Goal: Transaction & Acquisition: Register for event/course

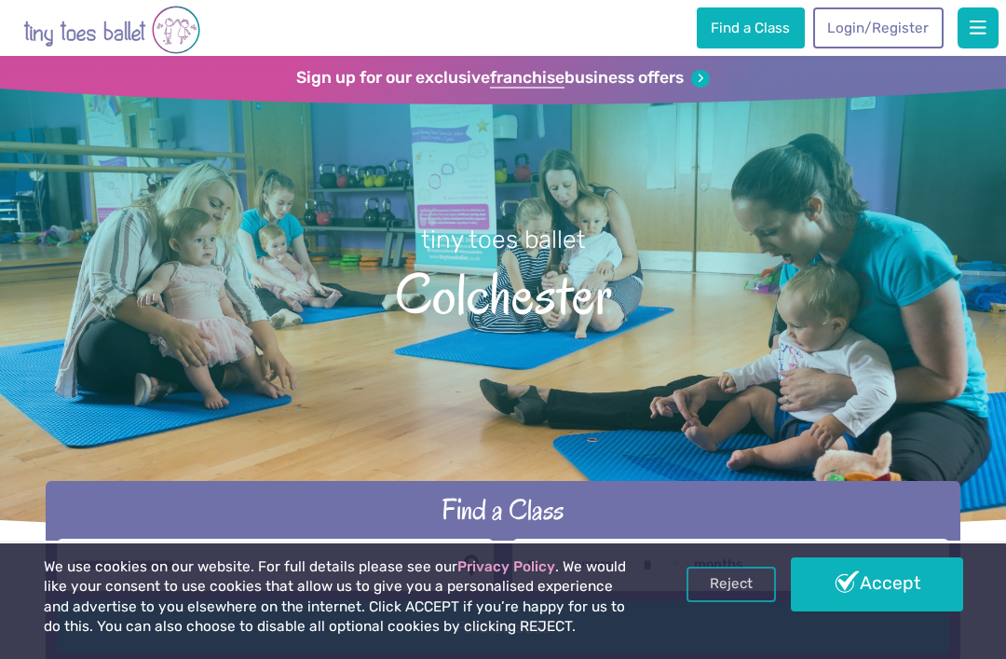
click at [892, 575] on link "Accept" at bounding box center [876, 584] width 171 height 54
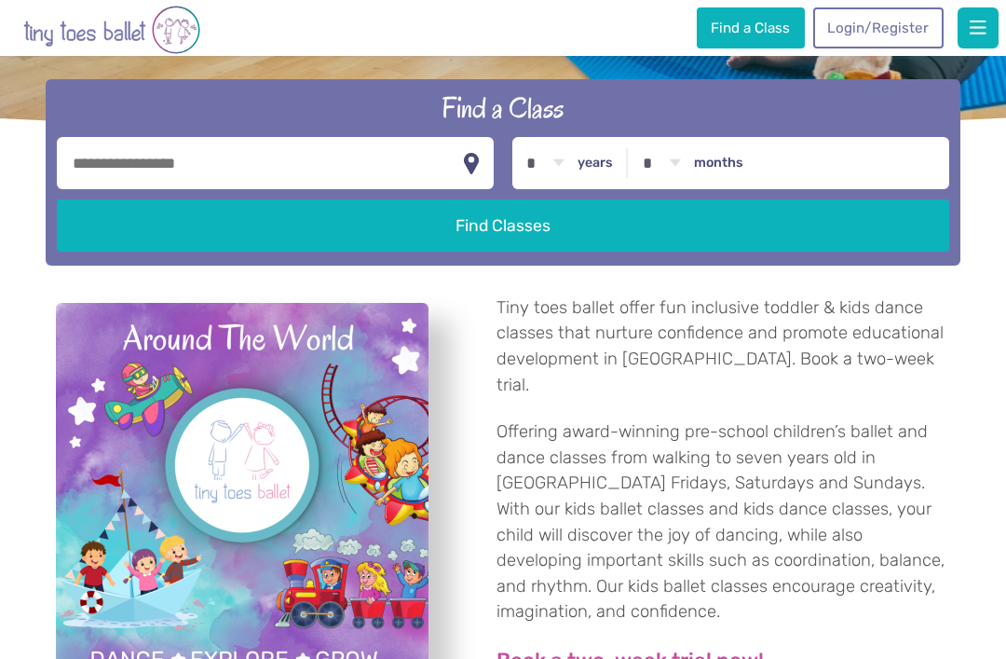
scroll to position [397, 0]
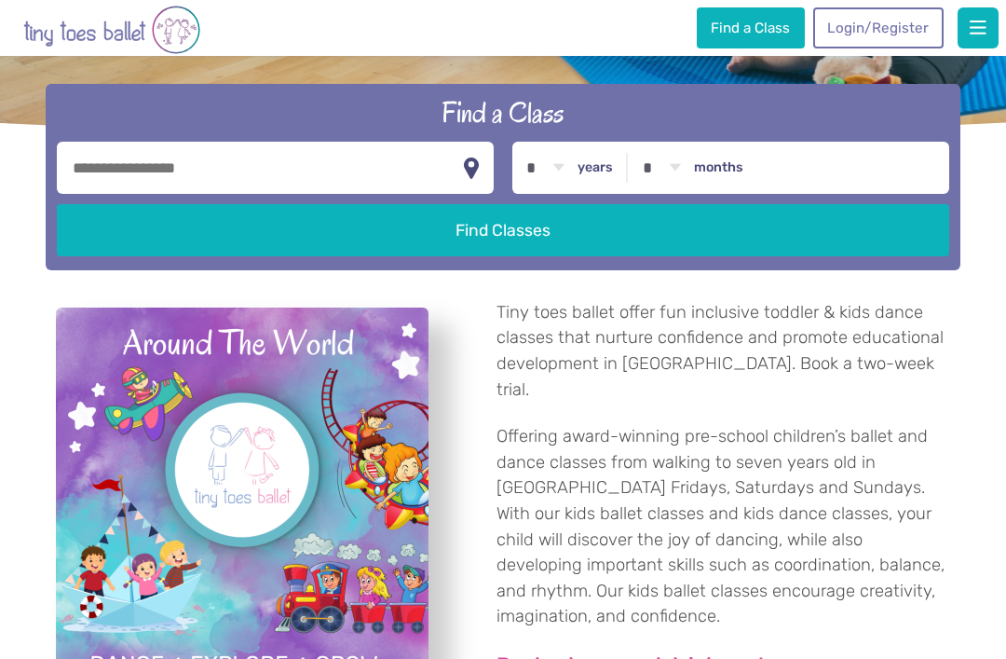
click at [495, 246] on button "Find Classes" at bounding box center [502, 230] width 891 height 52
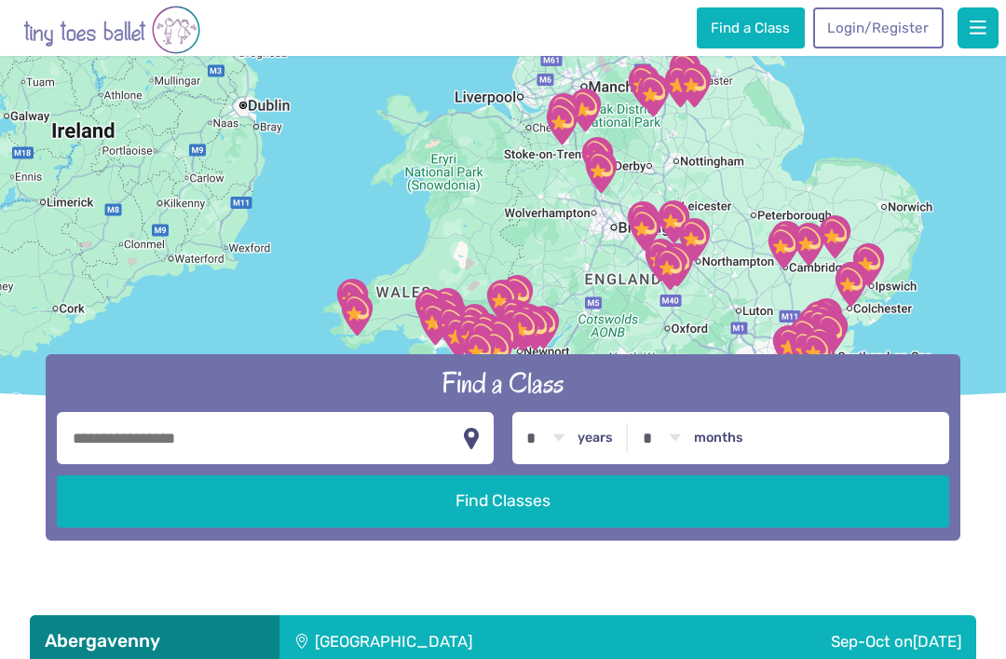
click at [132, 464] on input "text" at bounding box center [275, 438] width 437 height 52
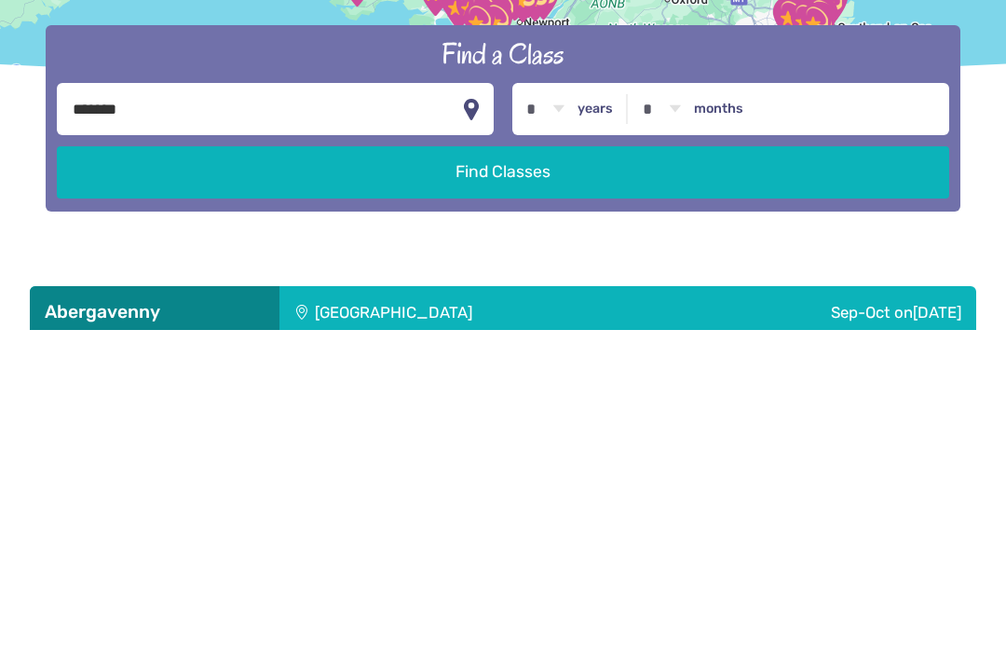
type input "*******"
click at [568, 413] on select "* * * * * * * * * * ** ** **" at bounding box center [546, 439] width 58 height 52
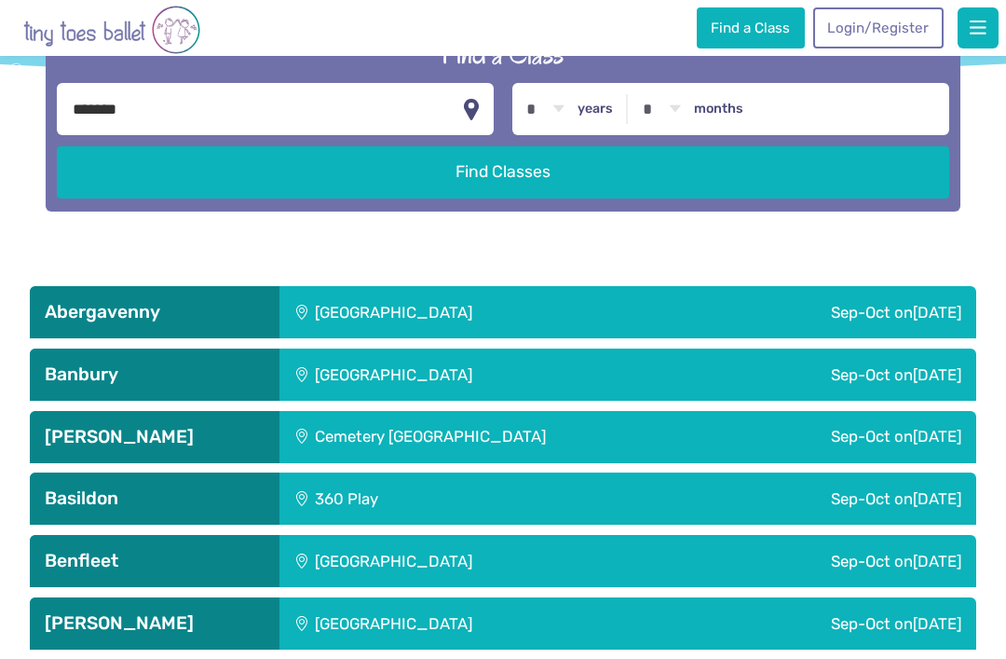
select select "*"
click at [581, 198] on button "Find Classes" at bounding box center [502, 172] width 891 height 52
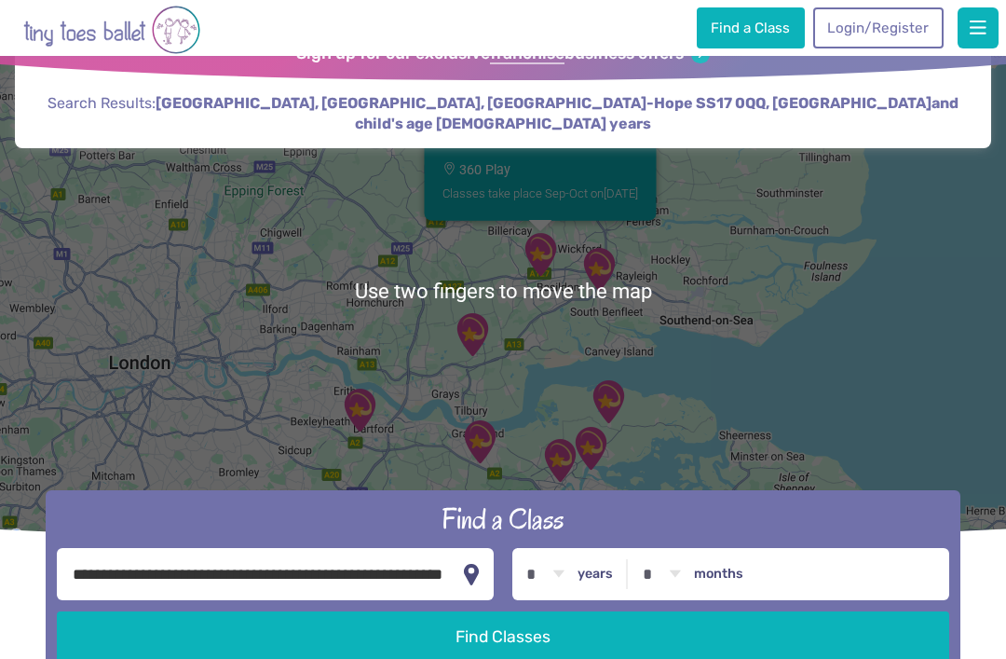
scroll to position [26, 0]
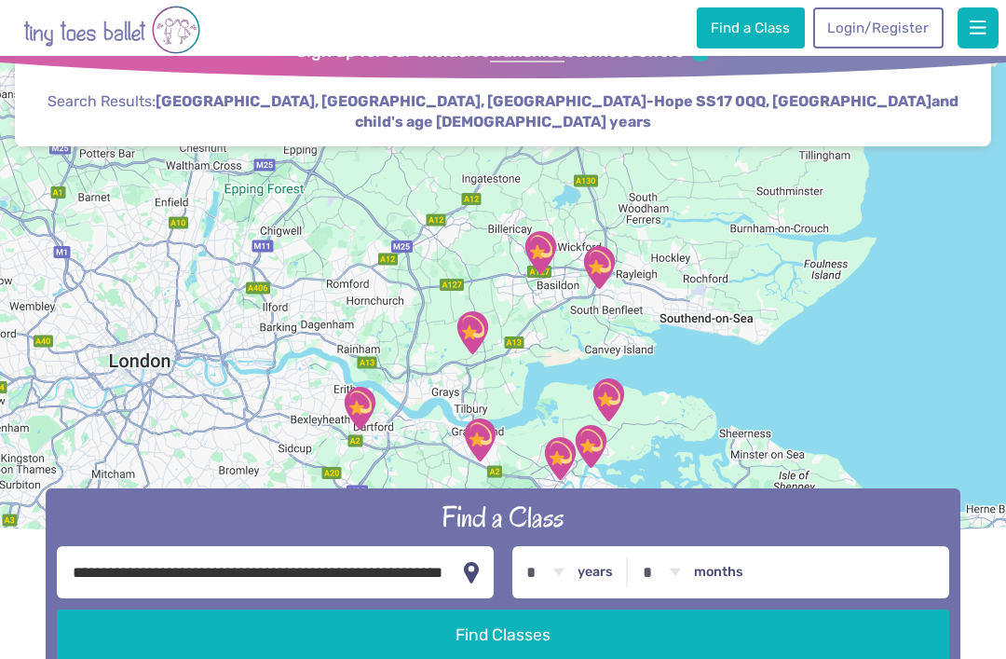
click at [750, 423] on div at bounding box center [503, 289] width 1006 height 518
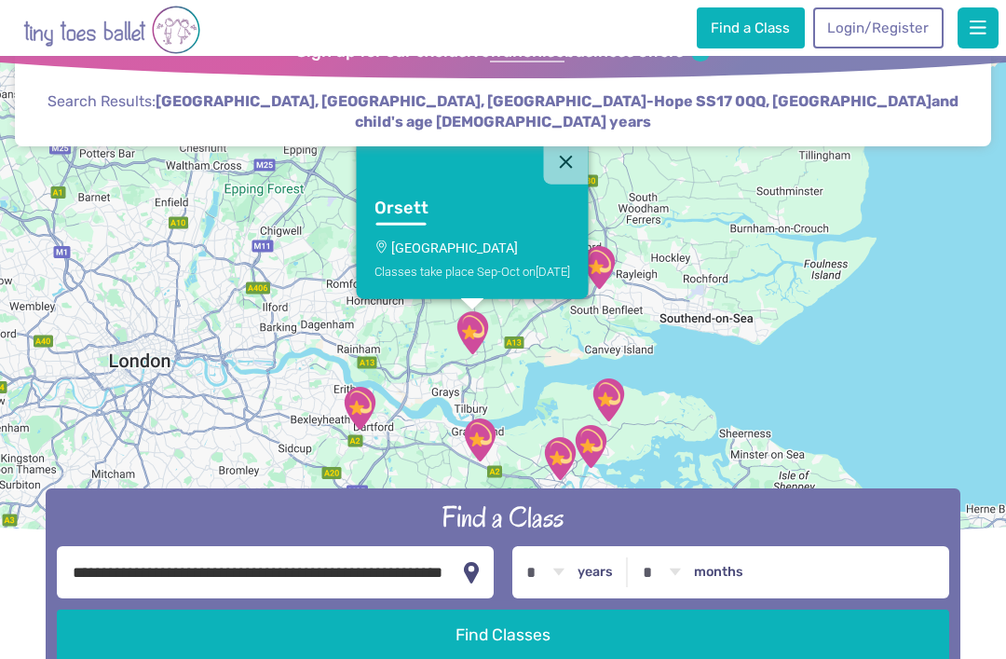
click at [693, 404] on div "Orsett Orsett Village Hall Classes take place Sep-Oct on Saturday" at bounding box center [503, 289] width 1006 height 518
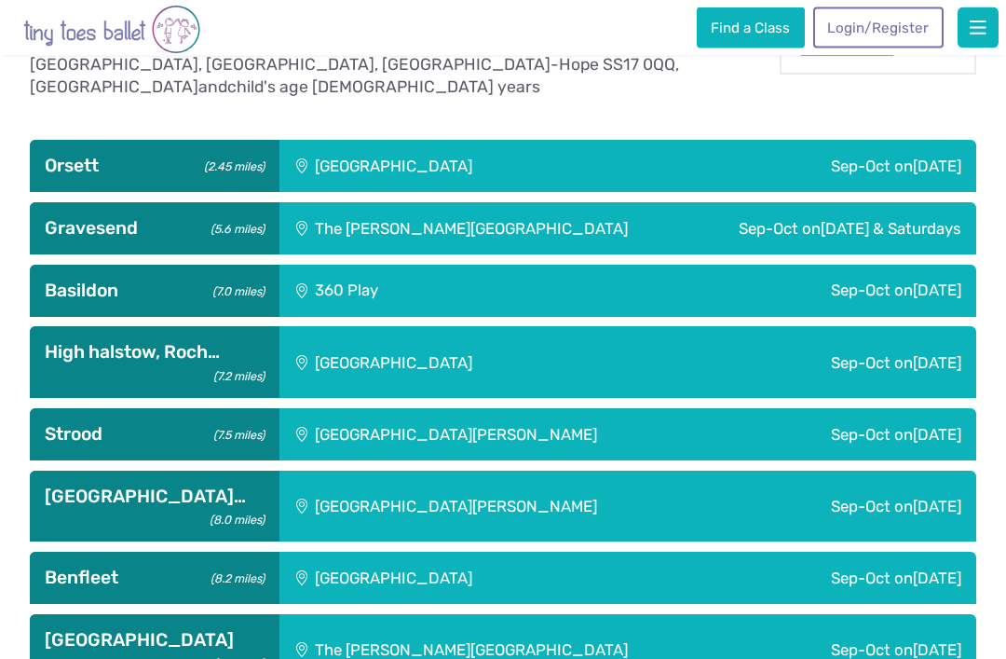
scroll to position [730, 0]
click at [860, 317] on div "Sep-Oct on Thursday" at bounding box center [772, 291] width 407 height 52
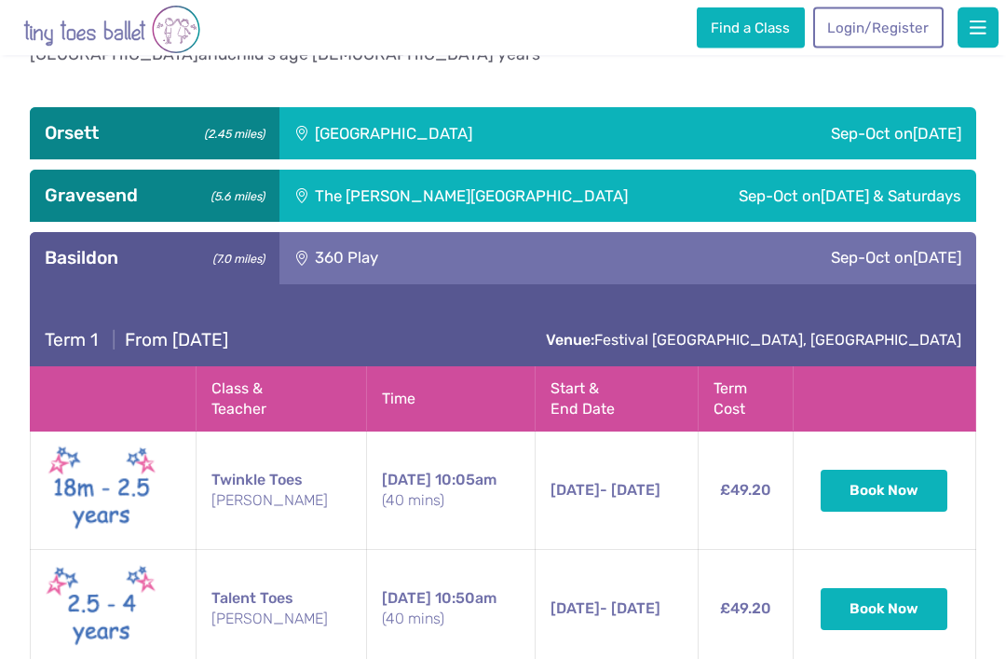
scroll to position [758, 0]
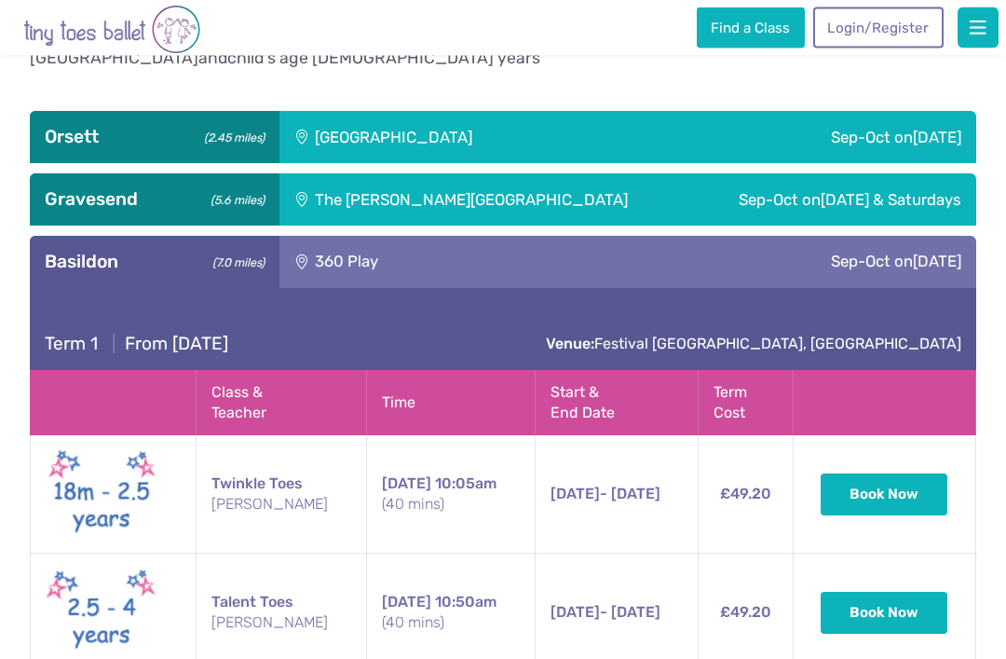
click at [913, 147] on span "[DATE]" at bounding box center [937, 138] width 48 height 19
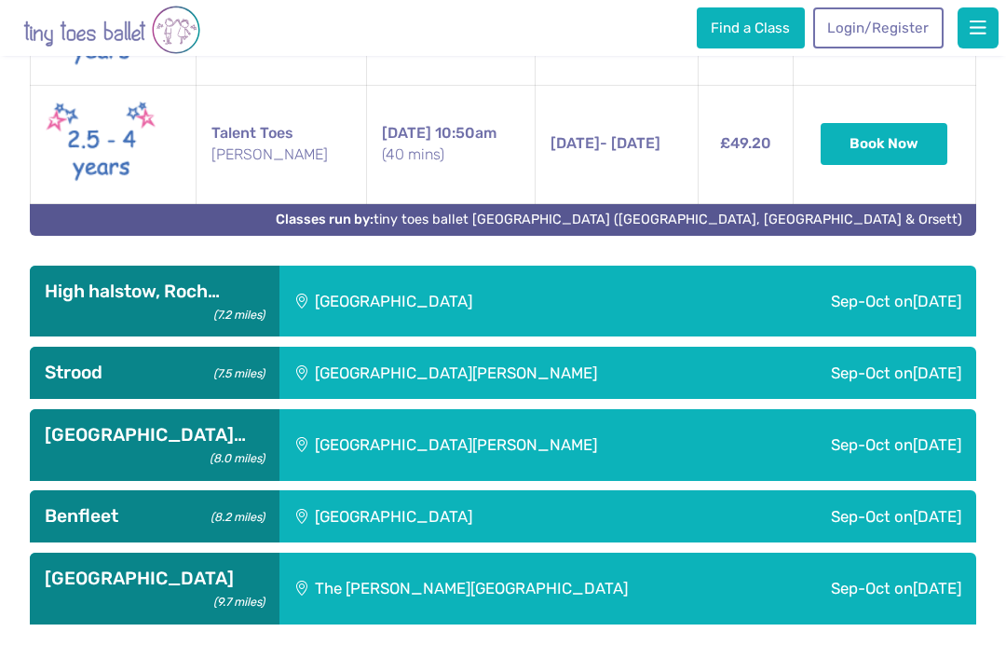
scroll to position [1665, 0]
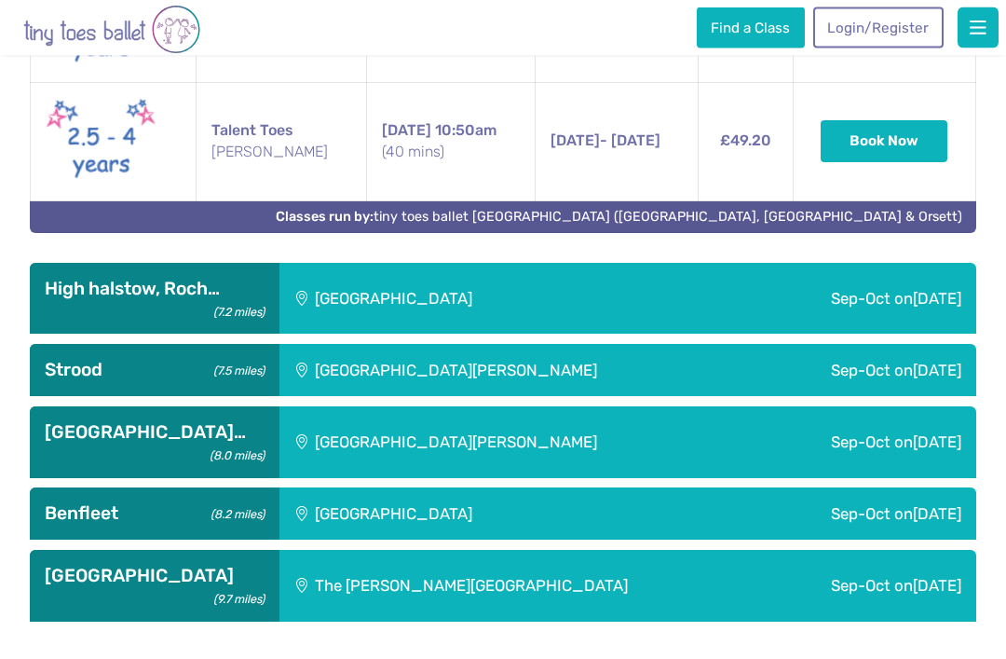
click at [885, 530] on div "Sep-Oct on Monday" at bounding box center [823, 514] width 303 height 52
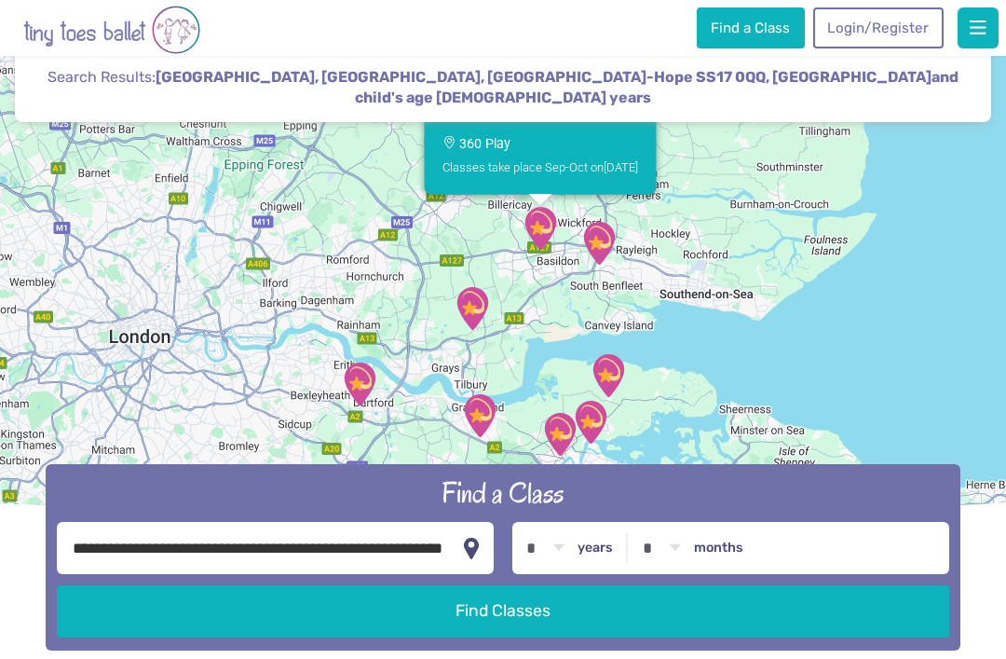
scroll to position [0, 0]
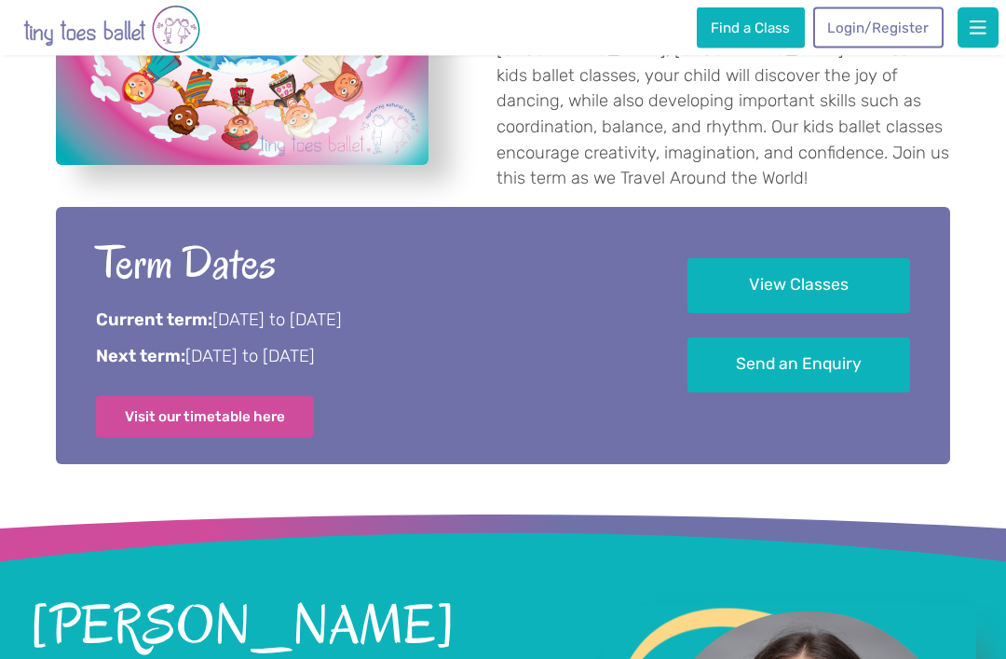
scroll to position [913, 0]
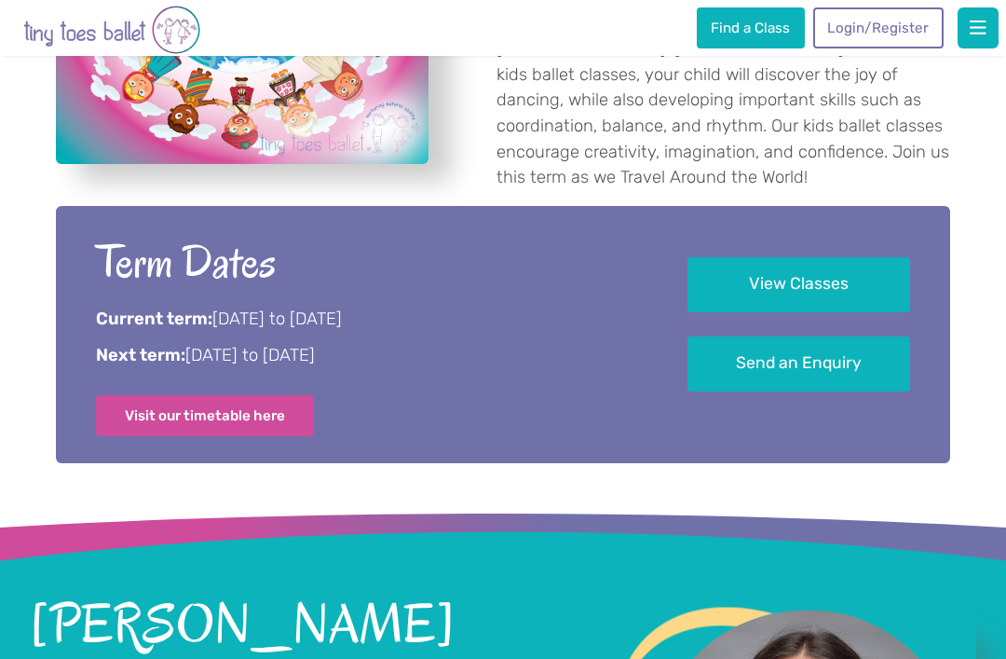
click at [803, 291] on link "View Classes" at bounding box center [798, 284] width 223 height 55
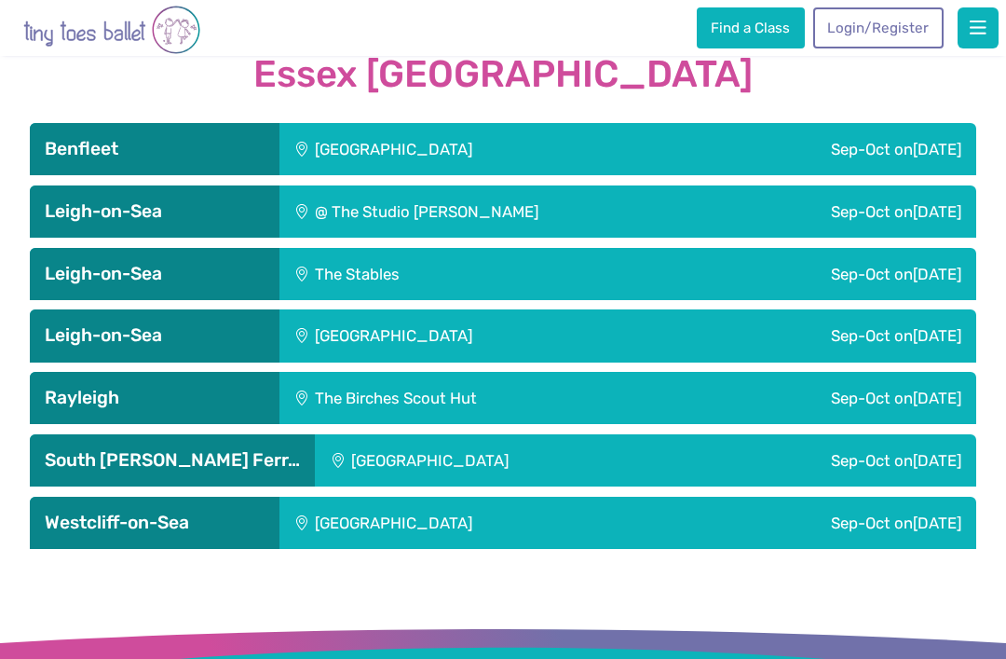
scroll to position [3022, 0]
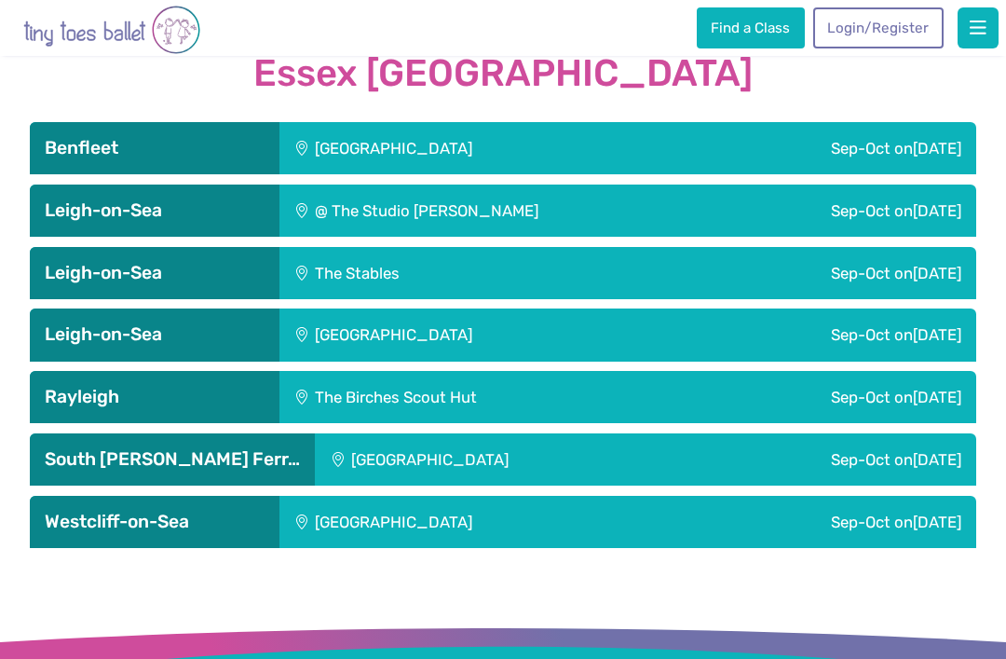
click at [869, 496] on div "Sep-Oct on Wednesday" at bounding box center [823, 522] width 303 height 52
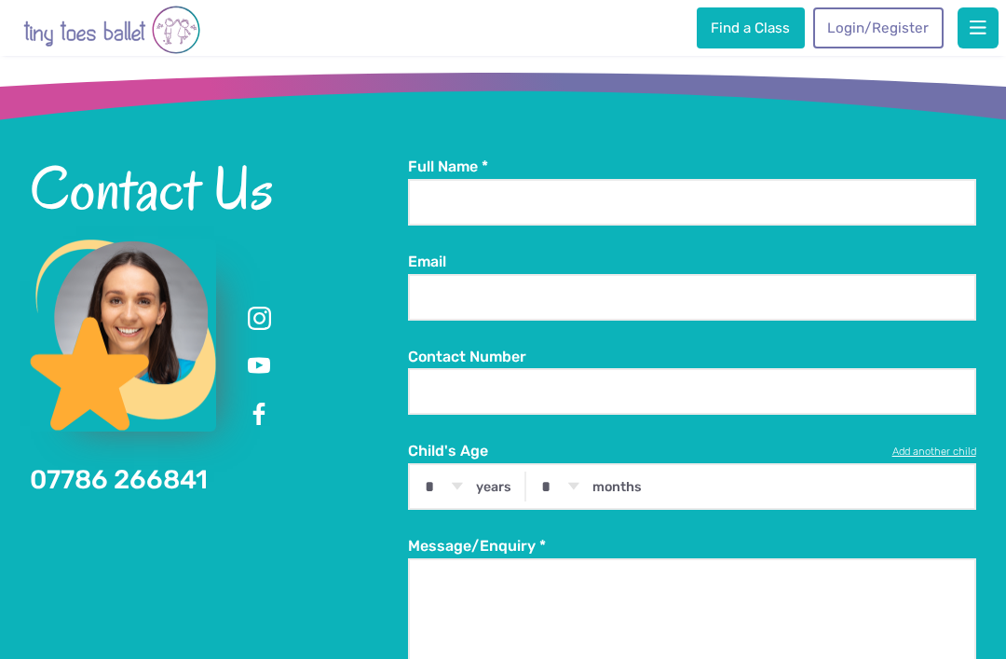
scroll to position [4097, 0]
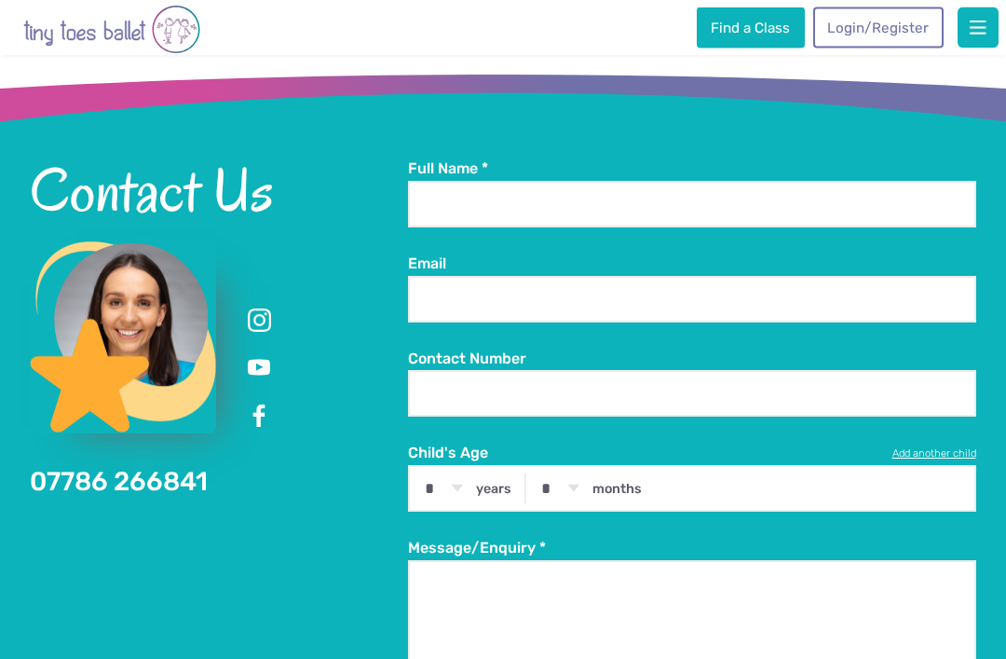
click at [112, 310] on img at bounding box center [123, 337] width 186 height 193
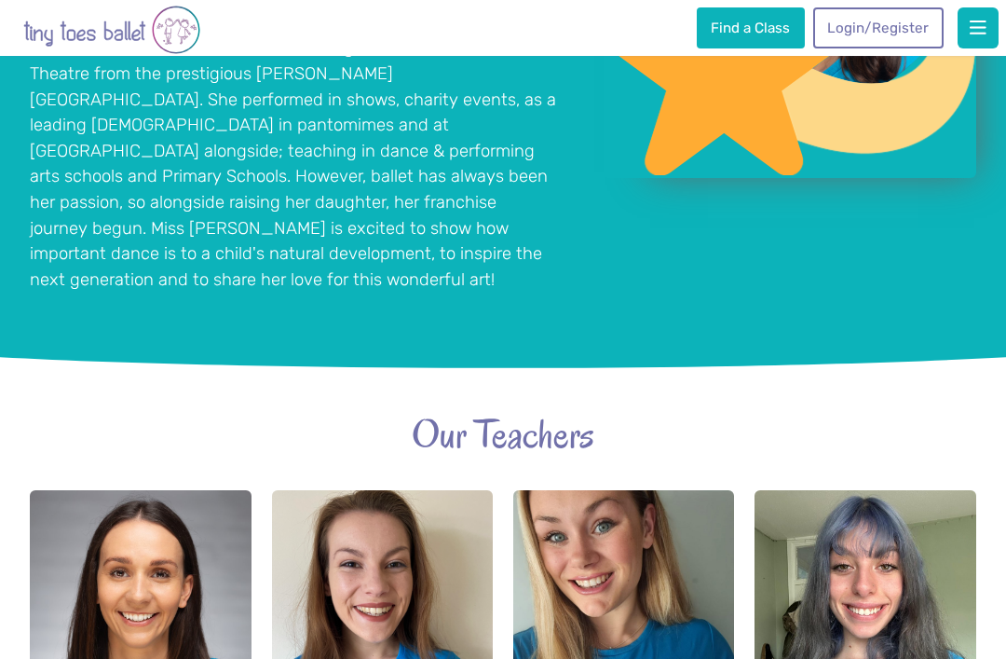
scroll to position [1723, 0]
